Goal: Book appointment/travel/reservation

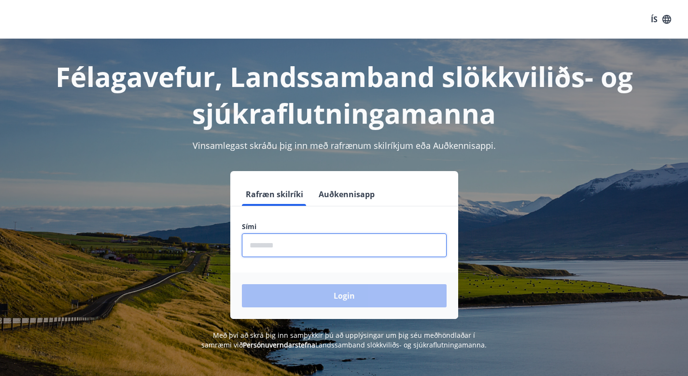
click at [272, 249] on input "phone" at bounding box center [344, 245] width 205 height 24
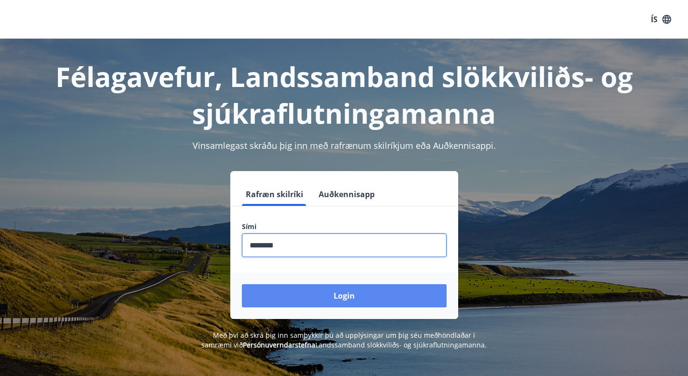
type input "********"
click at [287, 299] on button "Login" at bounding box center [344, 295] width 205 height 23
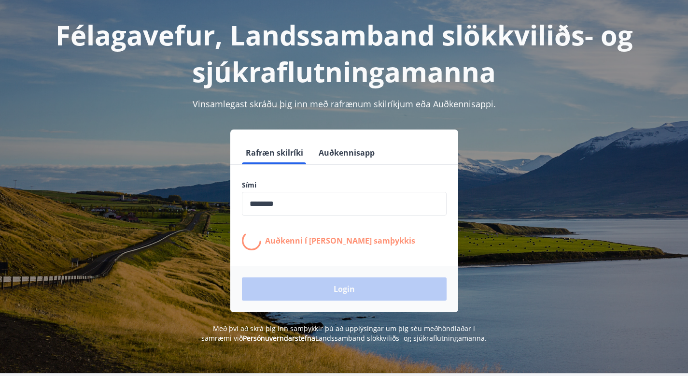
scroll to position [43, 0]
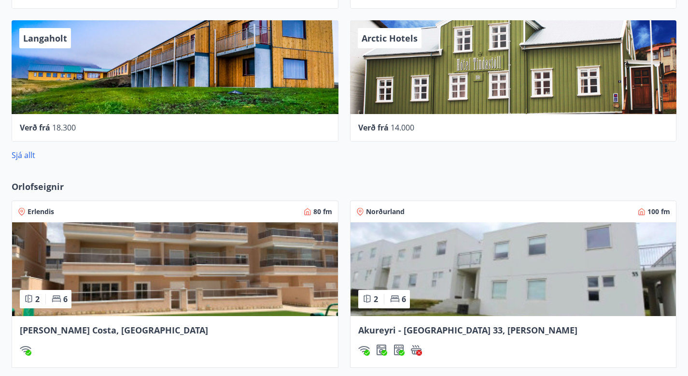
scroll to position [598, 0]
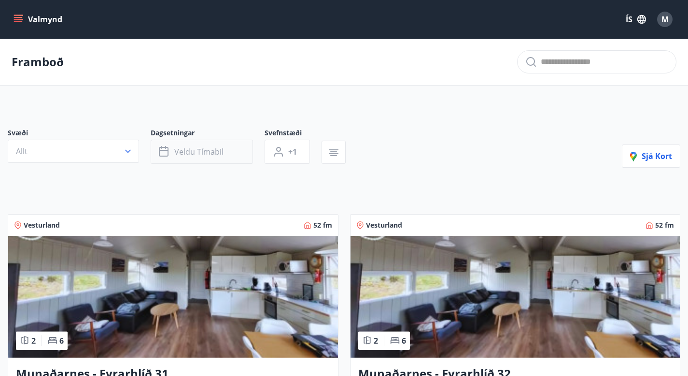
click at [202, 164] on button "Veldu tímabil" at bounding box center [202, 152] width 102 height 24
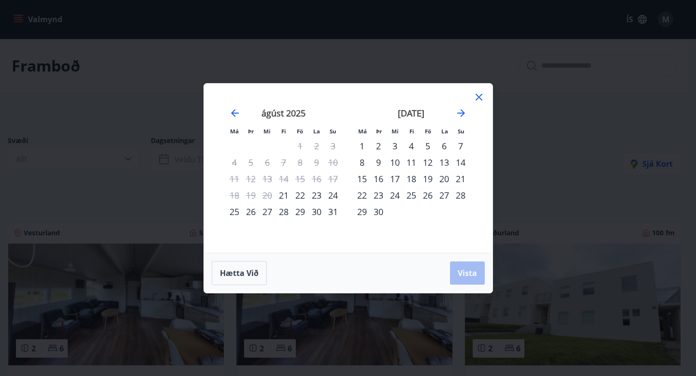
click at [361, 210] on div "29" at bounding box center [362, 211] width 16 height 16
click at [461, 111] on icon "Move forward to switch to the next month." at bounding box center [461, 113] width 8 height 8
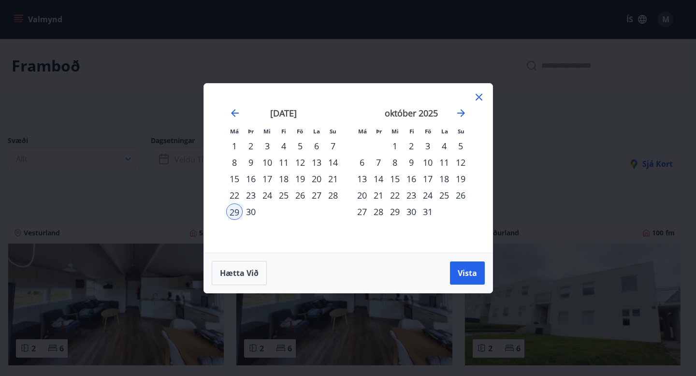
click at [412, 145] on div "2" at bounding box center [411, 146] width 16 height 16
click at [462, 268] on span "Vista" at bounding box center [466, 273] width 19 height 11
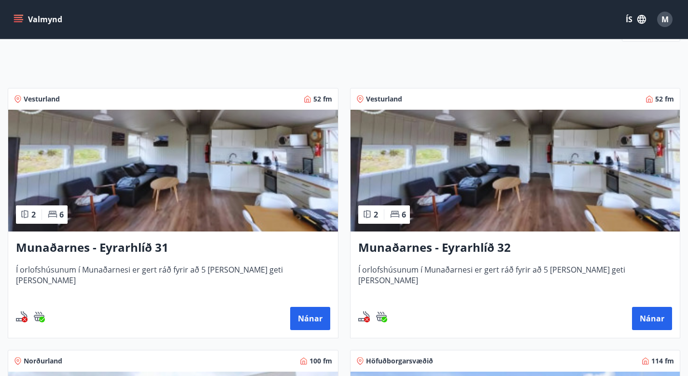
scroll to position [126, 0]
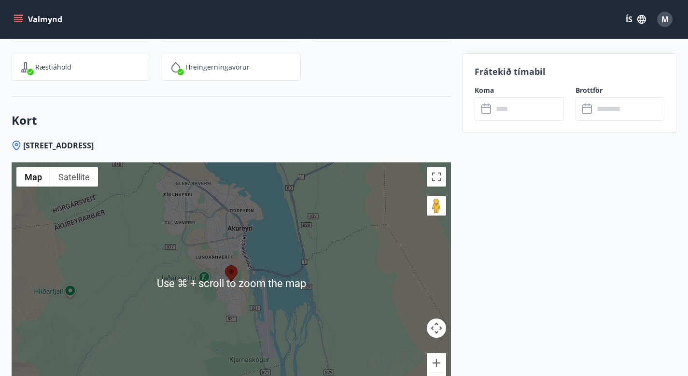
scroll to position [1245, 0]
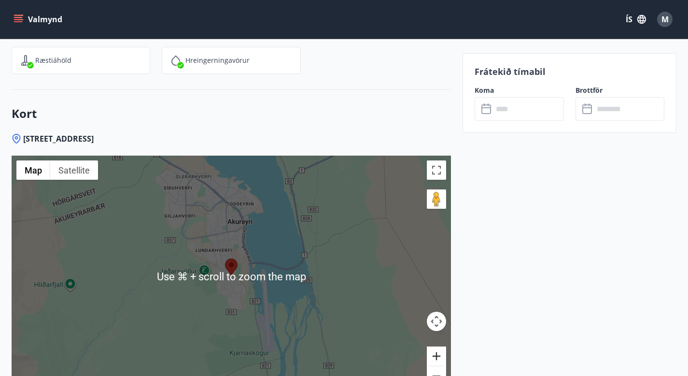
click at [439, 346] on button "Zoom in" at bounding box center [436, 355] width 19 height 19
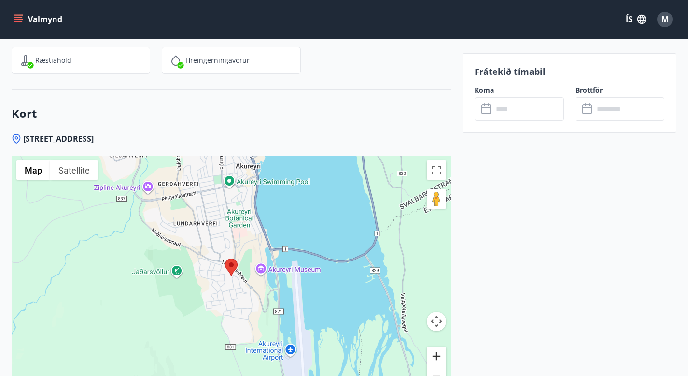
click at [439, 346] on button "Zoom in" at bounding box center [436, 355] width 19 height 19
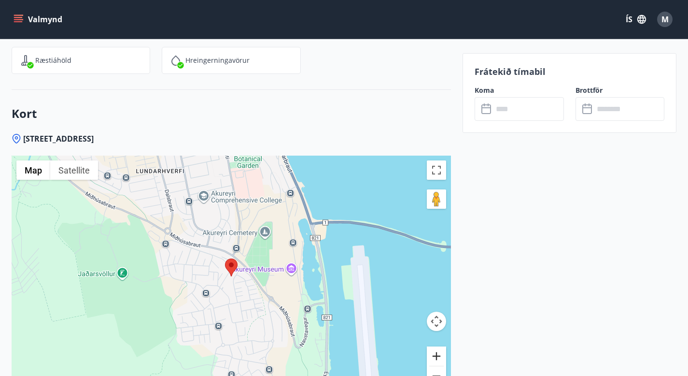
click at [439, 346] on button "Zoom in" at bounding box center [436, 355] width 19 height 19
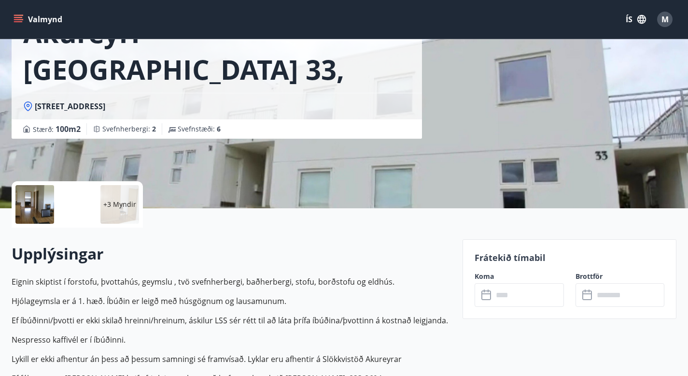
scroll to position [82, 0]
click at [520, 289] on input "text" at bounding box center [528, 295] width 71 height 24
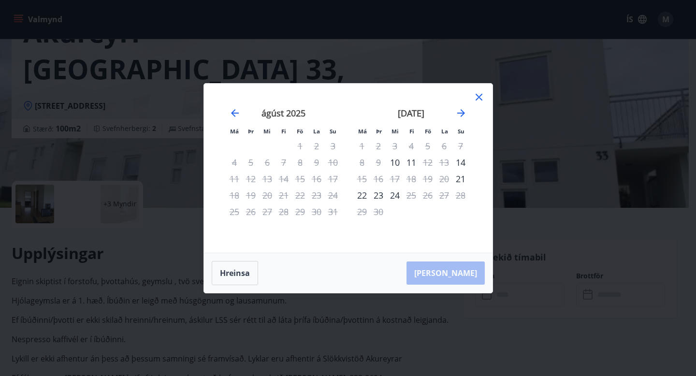
click at [361, 214] on div "29" at bounding box center [362, 211] width 16 height 16
click at [457, 180] on div "21" at bounding box center [460, 179] width 16 height 16
click at [391, 196] on div "24" at bounding box center [394, 195] width 16 height 16
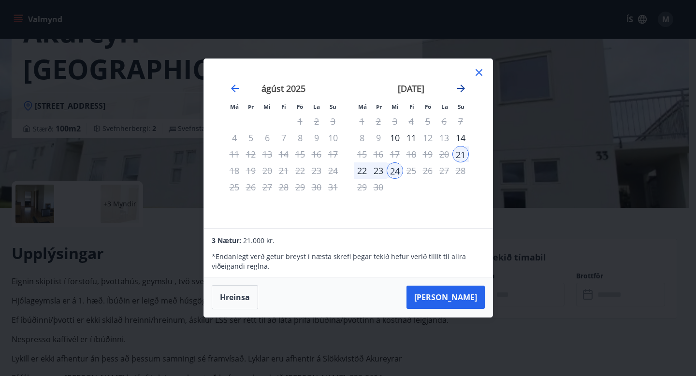
click at [460, 89] on icon "Move forward to switch to the next month." at bounding box center [461, 89] width 12 height 12
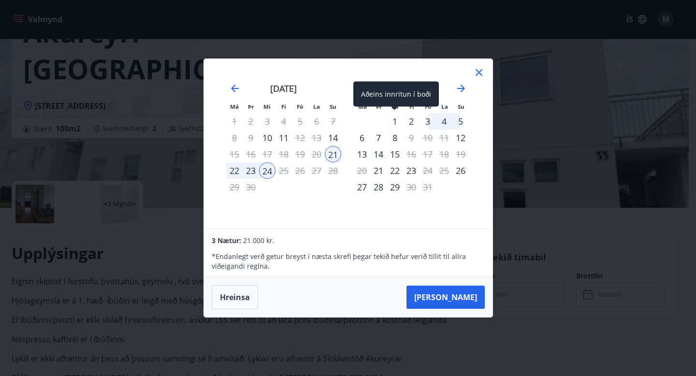
click at [393, 123] on div "1" at bounding box center [394, 121] width 16 height 16
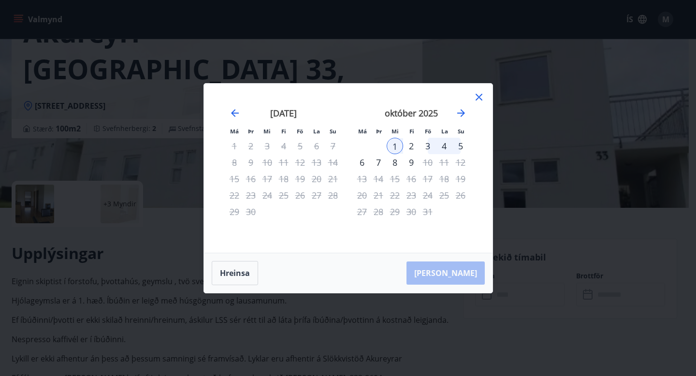
click at [410, 145] on div "2" at bounding box center [411, 146] width 16 height 16
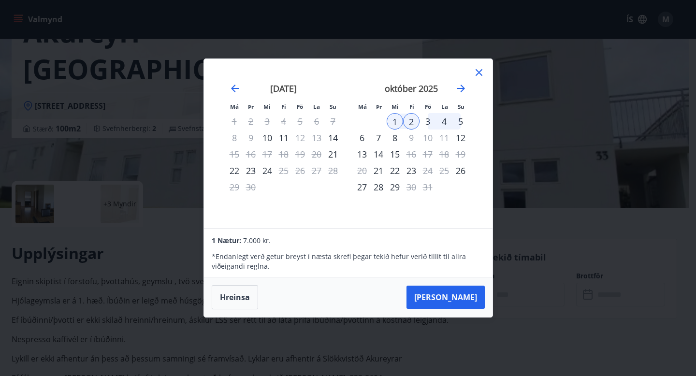
click at [481, 71] on icon at bounding box center [479, 73] width 12 height 12
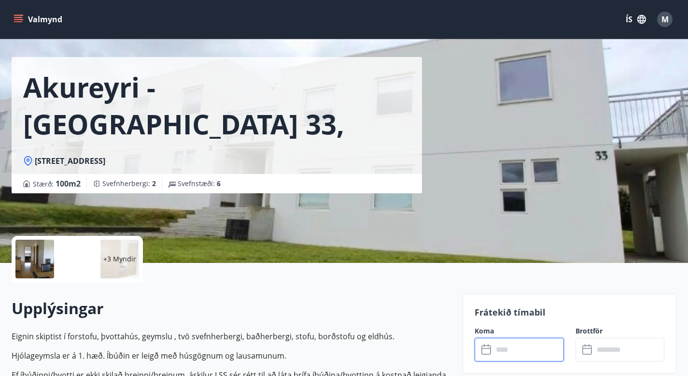
scroll to position [0, 0]
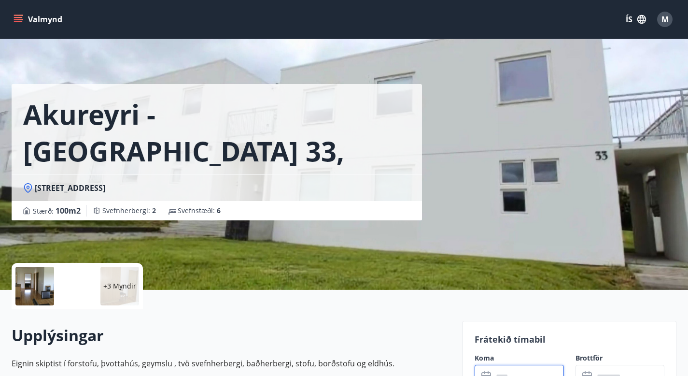
click at [19, 15] on icon "menu" at bounding box center [19, 15] width 11 height 1
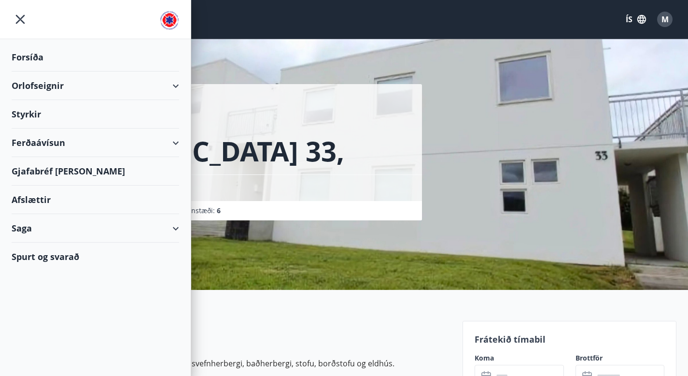
click at [168, 84] on div "Orlofseignir" at bounding box center [96, 85] width 168 height 28
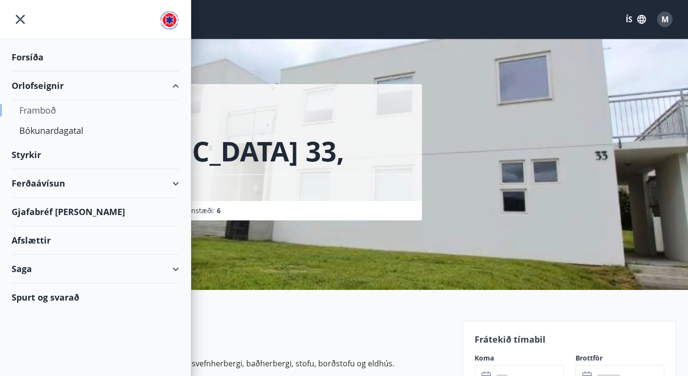
click at [40, 111] on div "Framboð" at bounding box center [95, 110] width 152 height 20
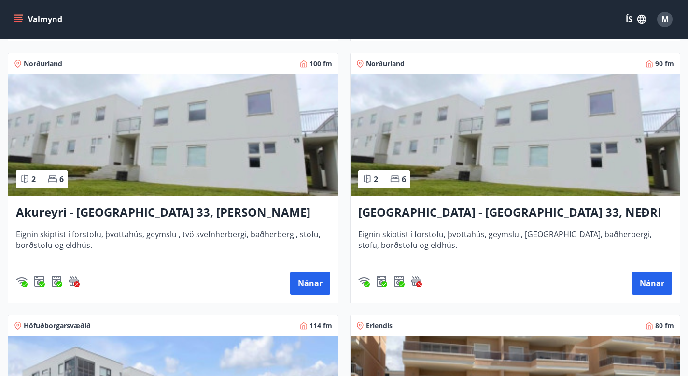
scroll to position [424, 0]
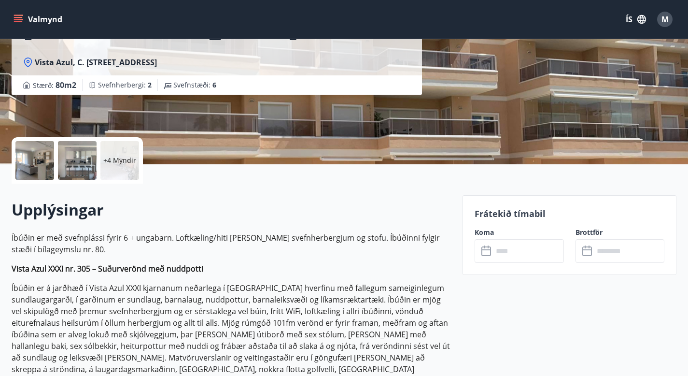
scroll to position [135, 0]
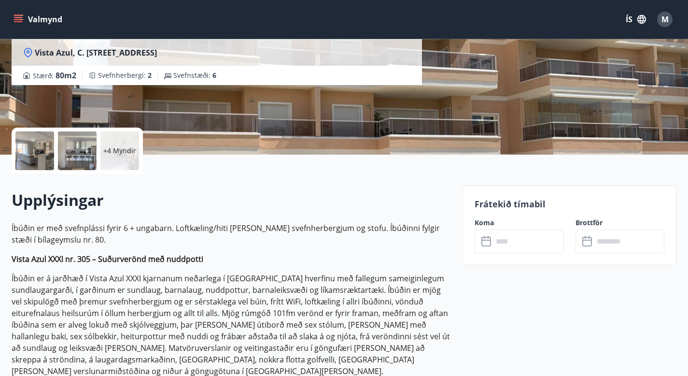
click at [509, 238] on input "text" at bounding box center [528, 241] width 71 height 24
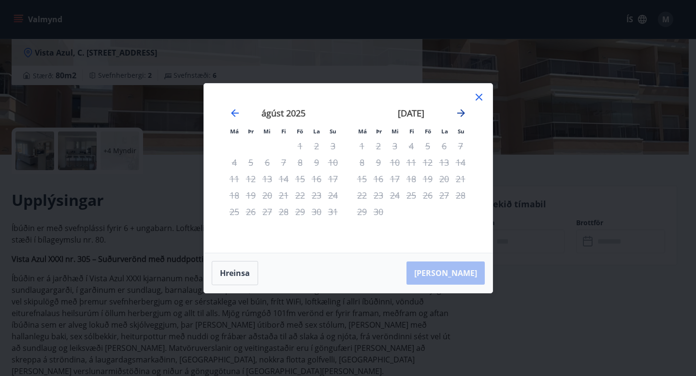
click at [462, 111] on icon "Move forward to switch to the next month." at bounding box center [461, 113] width 12 height 12
click at [461, 111] on icon "Move forward to switch to the next month." at bounding box center [461, 113] width 12 height 12
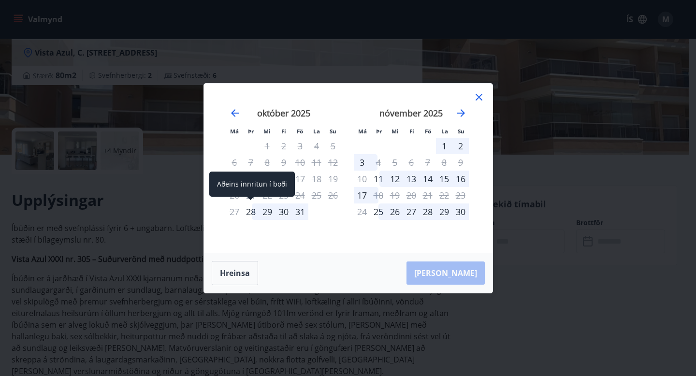
click at [249, 214] on div "28" at bounding box center [250, 211] width 16 height 16
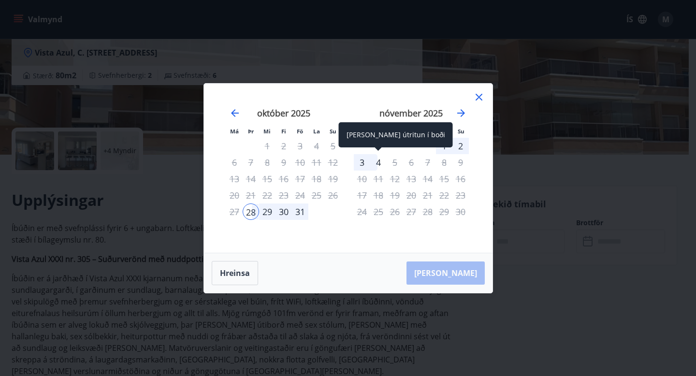
click at [377, 164] on div "4" at bounding box center [378, 162] width 16 height 16
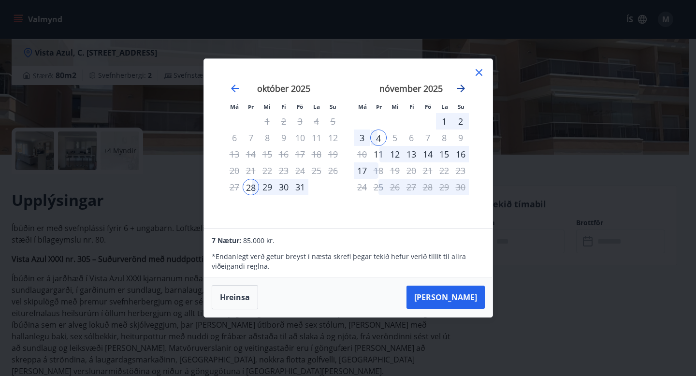
click at [460, 89] on icon "Move forward to switch to the next month." at bounding box center [461, 89] width 8 height 8
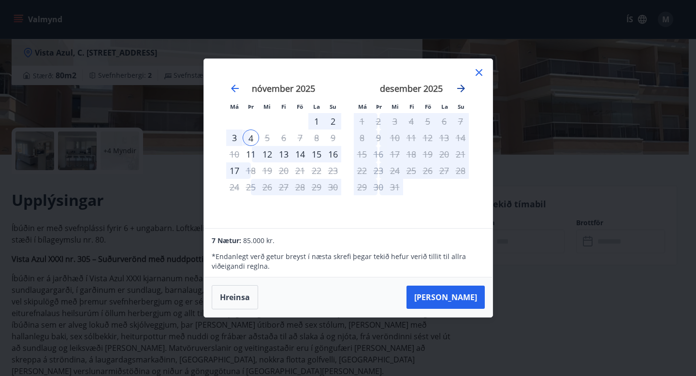
click at [460, 89] on icon "Move forward to switch to the next month." at bounding box center [461, 89] width 8 height 8
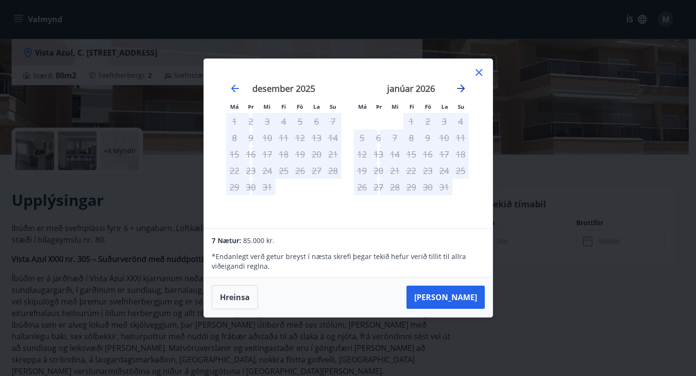
click at [461, 89] on icon "Move forward to switch to the next month." at bounding box center [461, 89] width 8 height 8
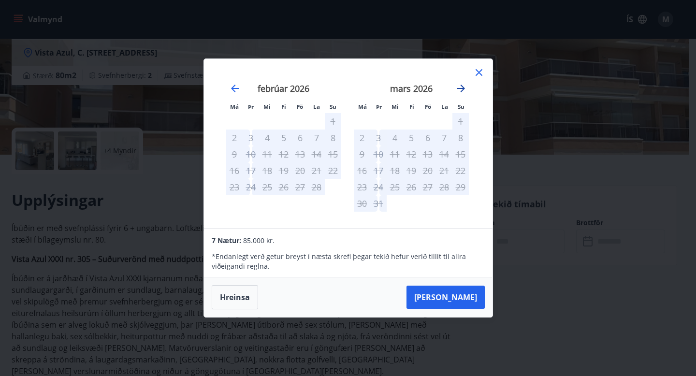
click at [461, 89] on icon "Move forward to switch to the next month." at bounding box center [461, 89] width 8 height 8
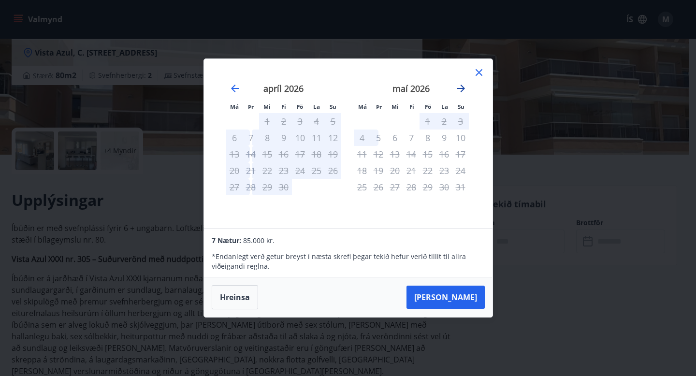
click at [461, 89] on icon "Move forward to switch to the next month." at bounding box center [461, 89] width 8 height 8
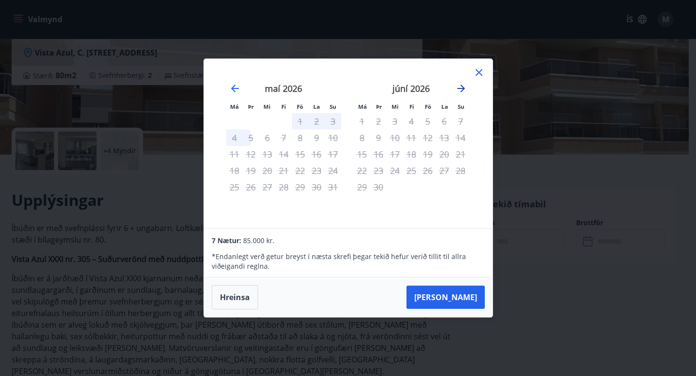
click at [461, 89] on icon "Move forward to switch to the next month." at bounding box center [461, 89] width 8 height 8
click at [236, 84] on icon "Move backward to switch to the previous month." at bounding box center [235, 89] width 12 height 12
click at [236, 85] on icon "Move backward to switch to the previous month." at bounding box center [235, 89] width 12 height 12
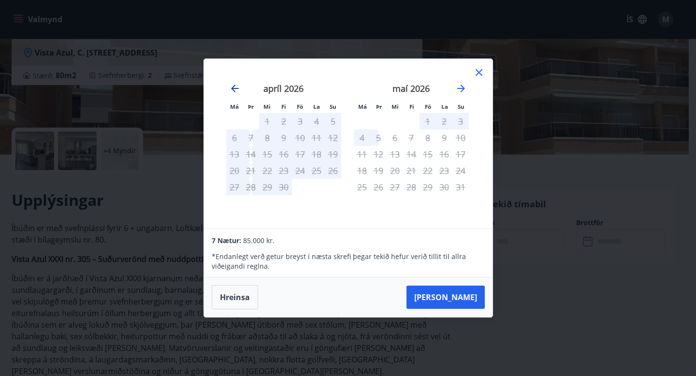
click at [236, 85] on icon "Move backward to switch to the previous month." at bounding box center [235, 89] width 12 height 12
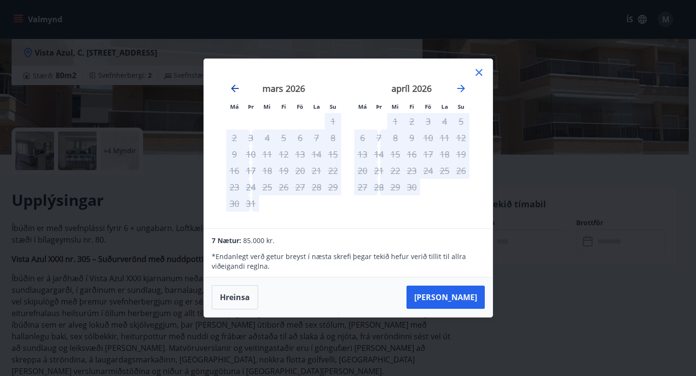
click at [236, 85] on icon "Move backward to switch to the previous month." at bounding box center [235, 89] width 12 height 12
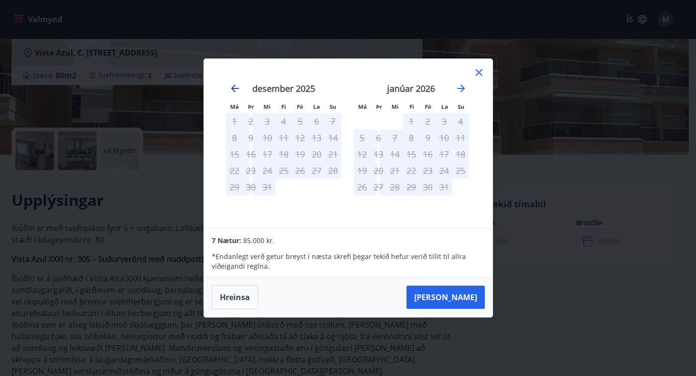
click at [236, 85] on icon "Move backward to switch to the previous month." at bounding box center [235, 89] width 12 height 12
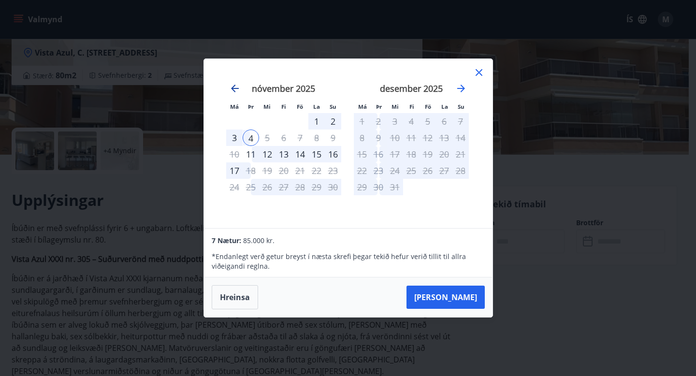
click at [236, 85] on icon "Move backward to switch to the previous month." at bounding box center [235, 89] width 12 height 12
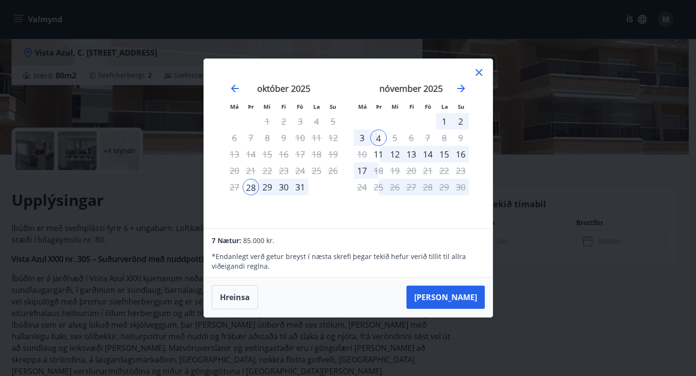
click at [476, 72] on icon at bounding box center [479, 73] width 12 height 12
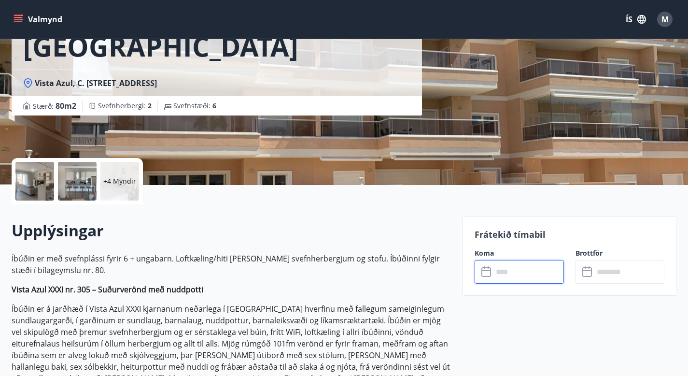
scroll to position [0, 0]
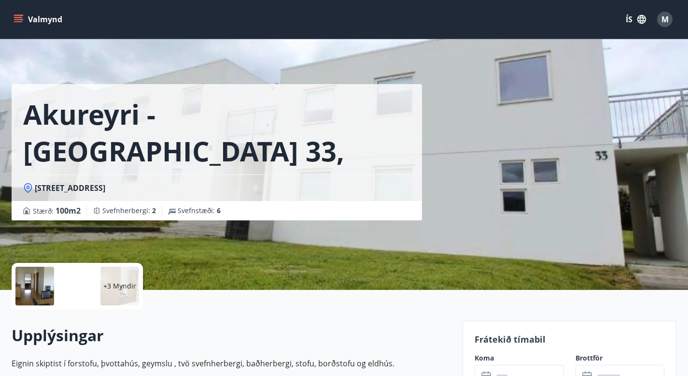
click at [426, 179] on div "[GEOGRAPHIC_DATA] - [GEOGRAPHIC_DATA] 33, EFRI HÆÐ [GEOGRAPHIC_DATA] : 100 m2 […" at bounding box center [233, 110] width 443 height 220
click at [123, 281] on p "+3 Myndir" at bounding box center [119, 286] width 33 height 10
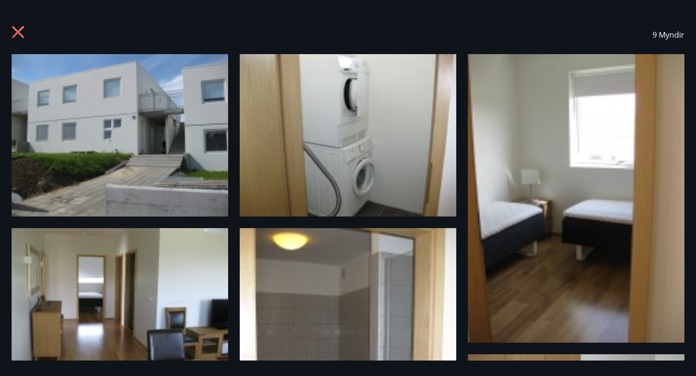
click at [14, 34] on icon at bounding box center [18, 32] width 12 height 12
